Goal: Navigation & Orientation: Find specific page/section

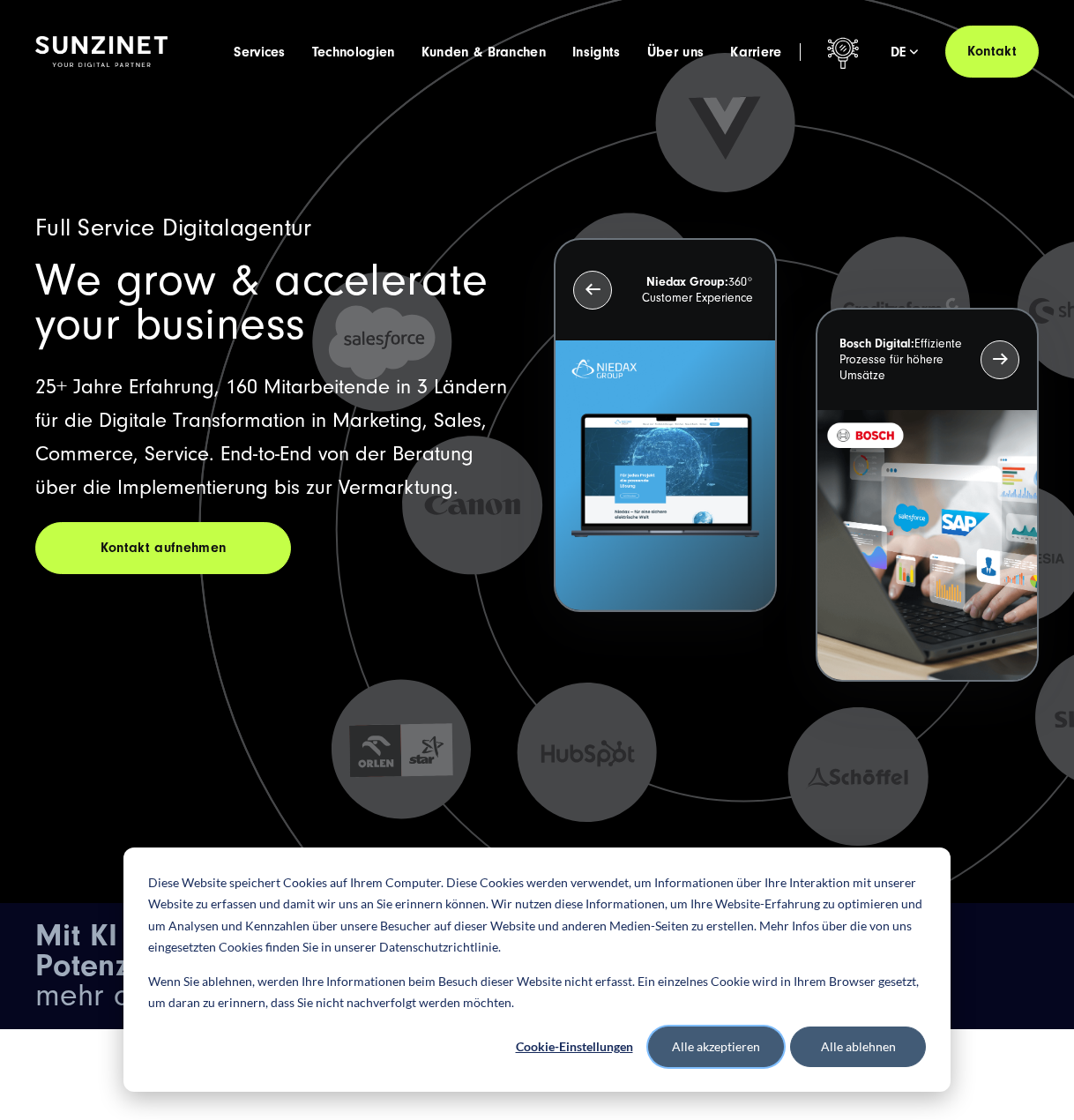
click at [703, 1048] on button "Alle akzeptieren" at bounding box center [716, 1046] width 135 height 41
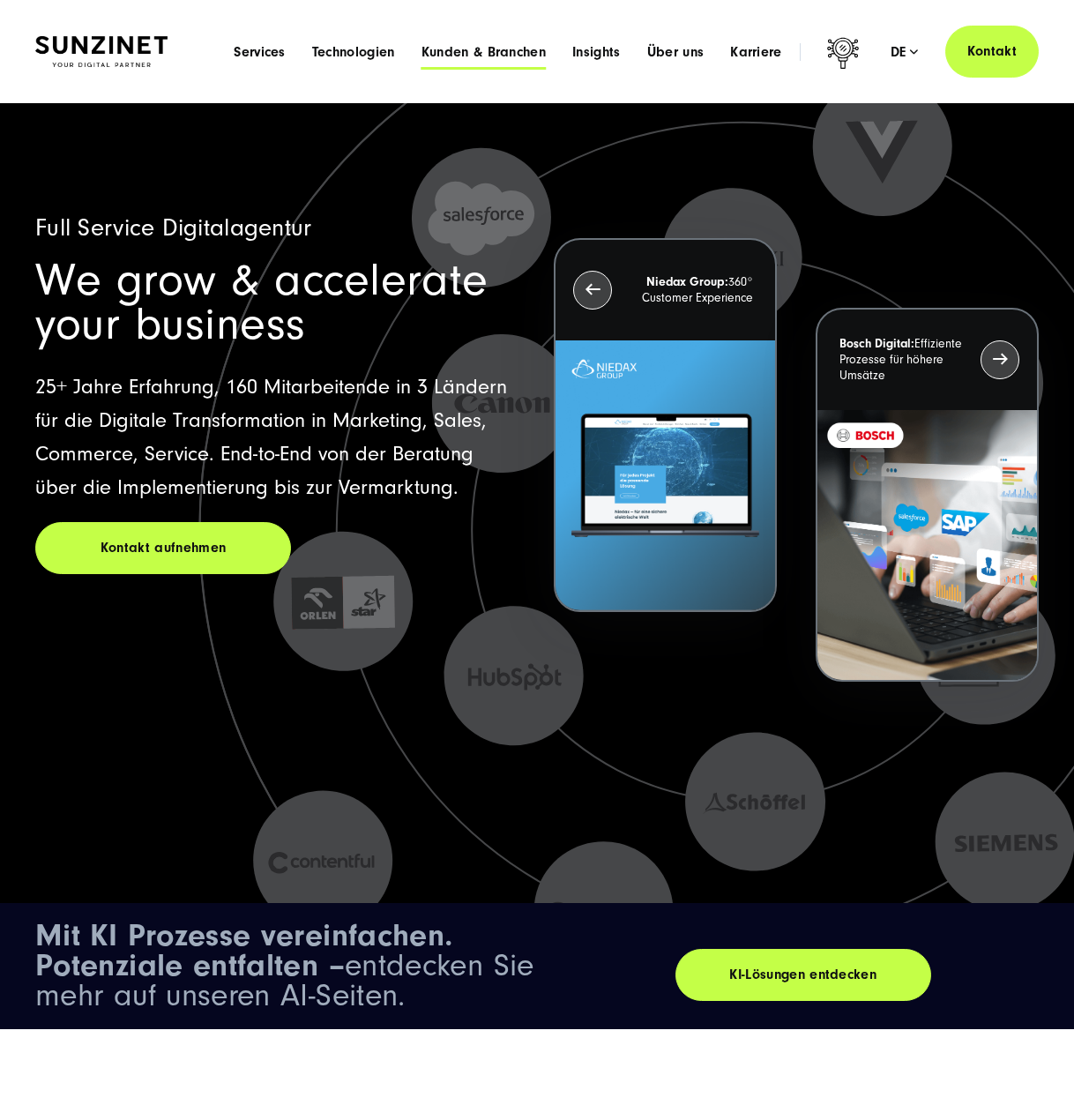
click at [466, 52] on span "Kunden & Branchen" at bounding box center [483, 52] width 124 height 18
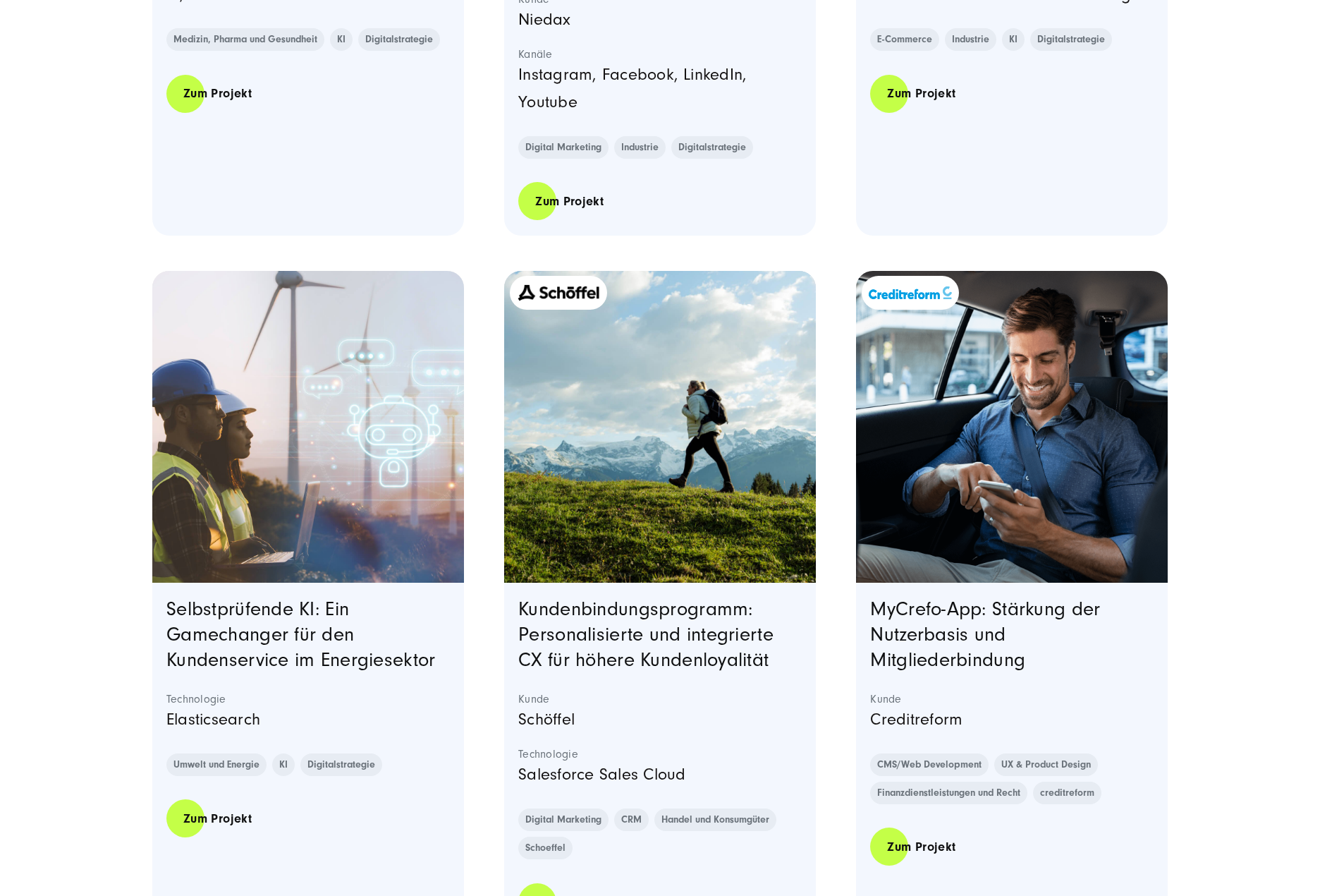
scroll to position [1645, 0]
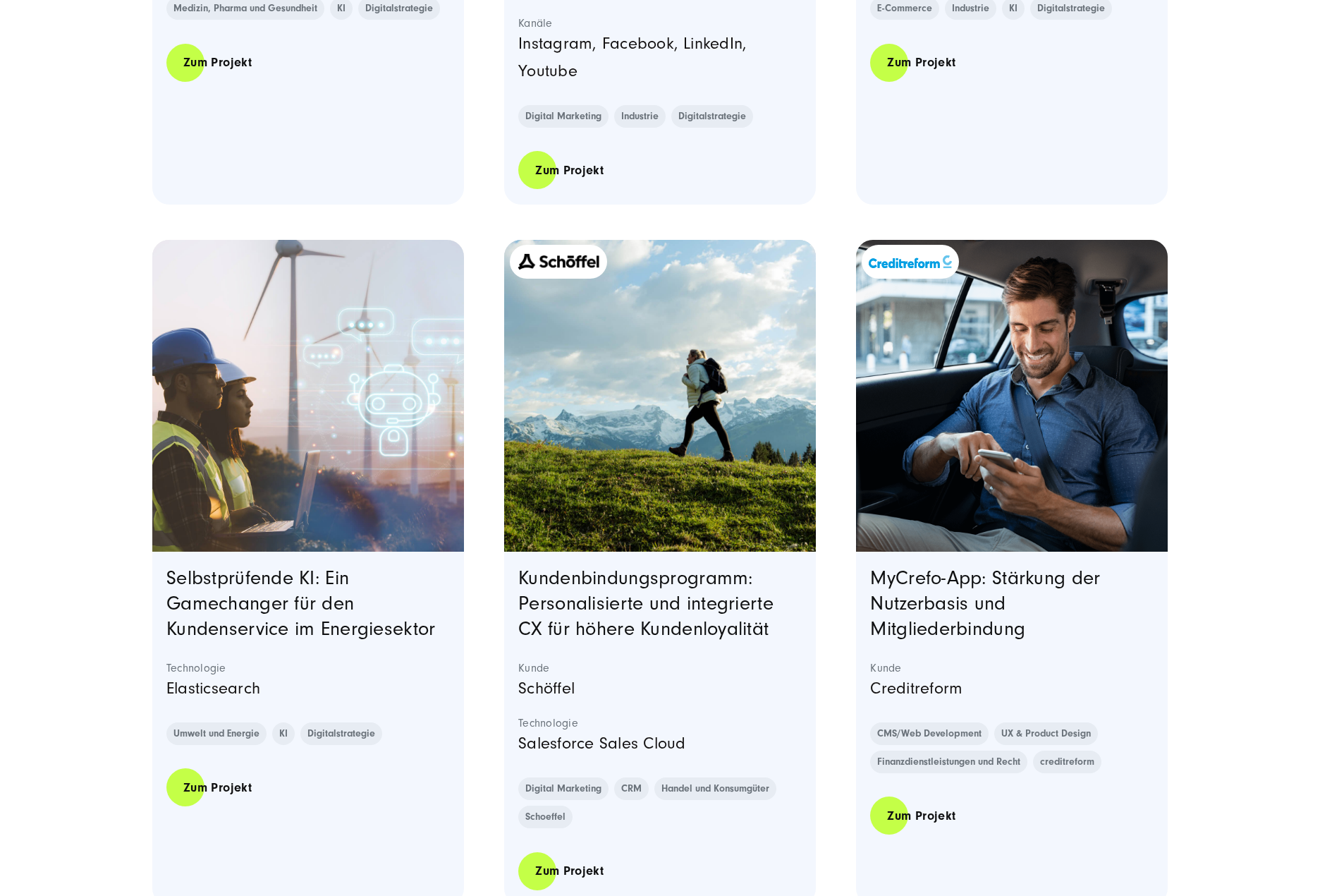
click at [71, 142] on div "Einblicke in unsere prämierten Projekte Ausgezeichnete Arbeiten: Next" at bounding box center [660, 95] width 1320 height 3273
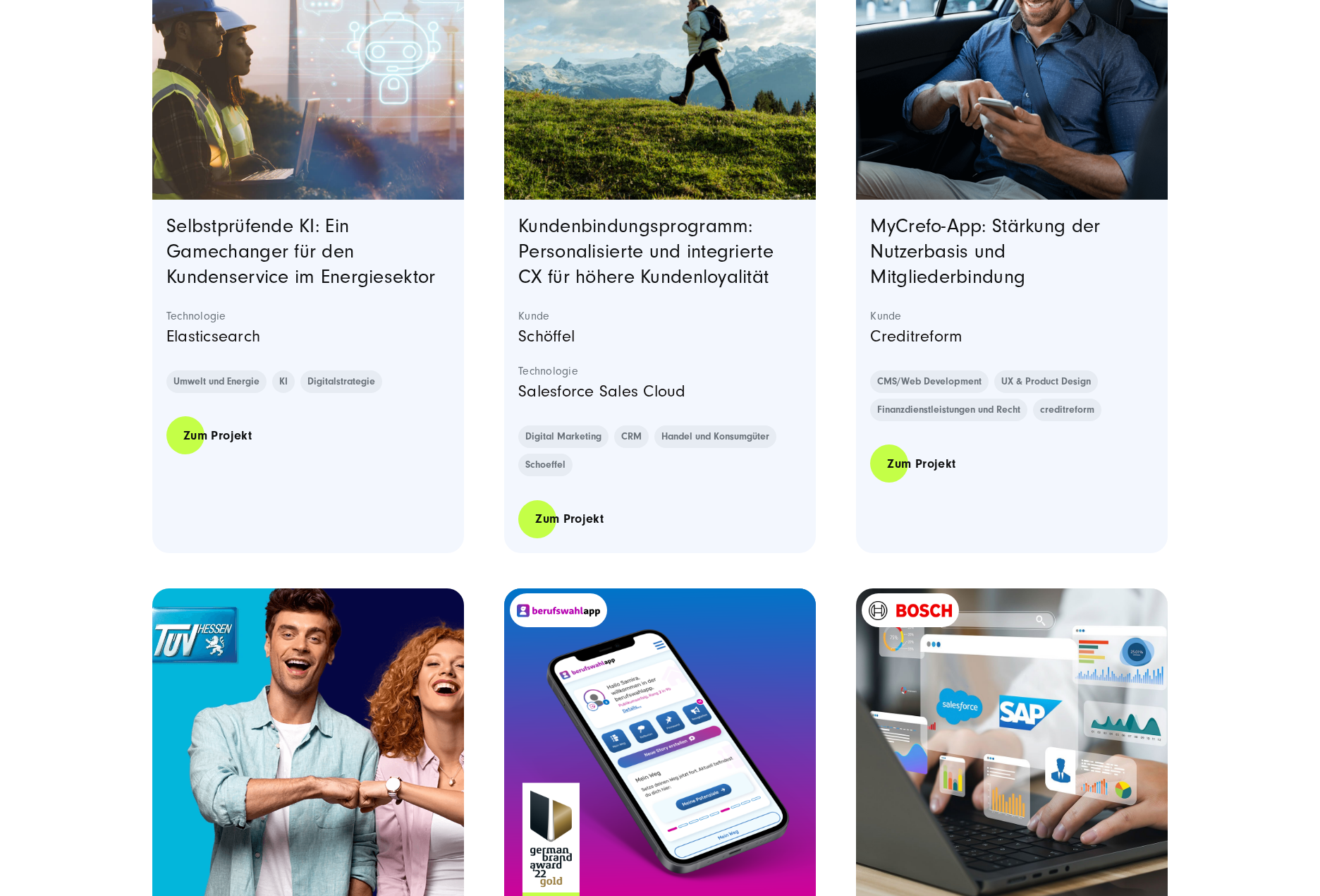
scroll to position [1998, 0]
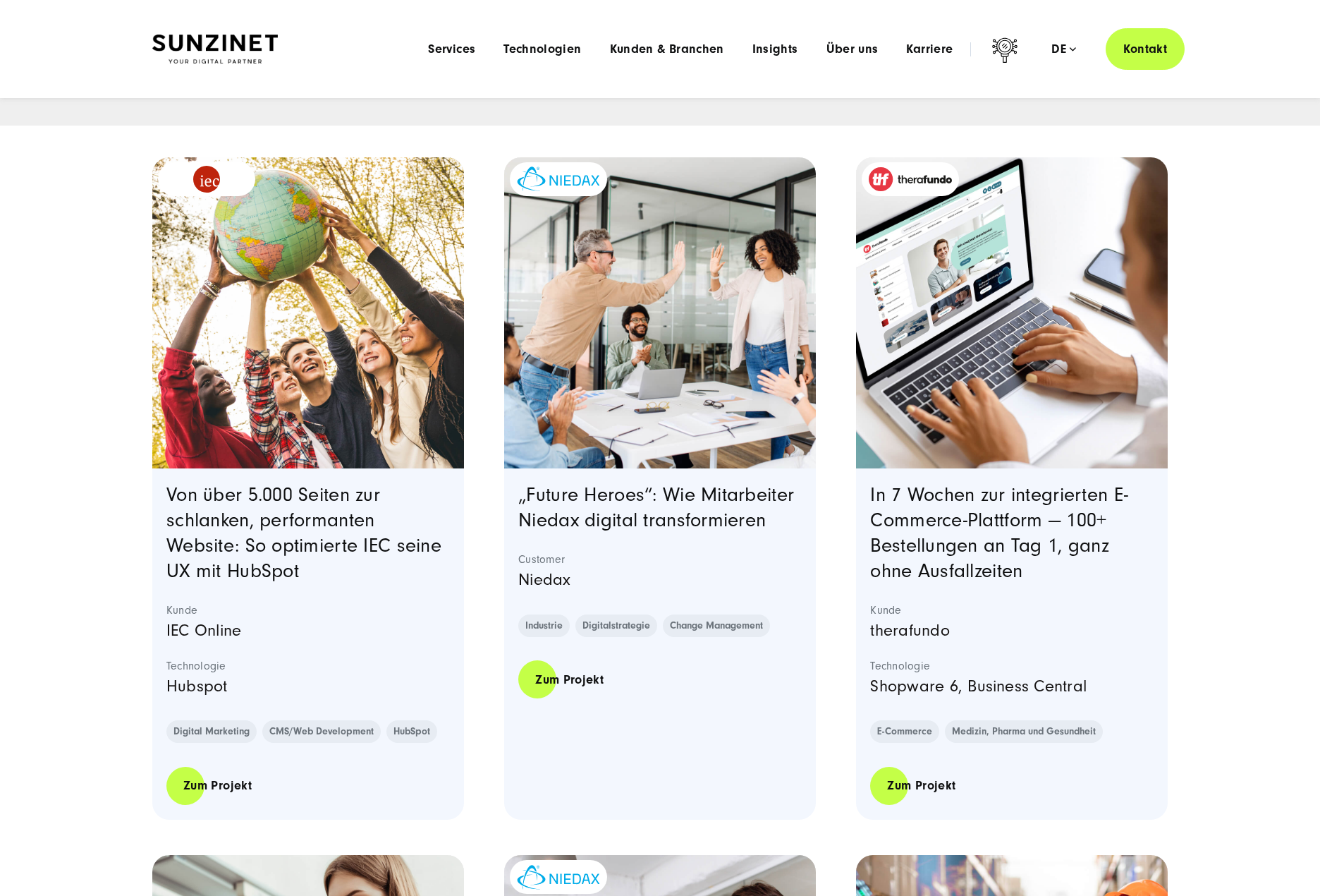
scroll to position [0, 0]
